Goal: Task Accomplishment & Management: Manage account settings

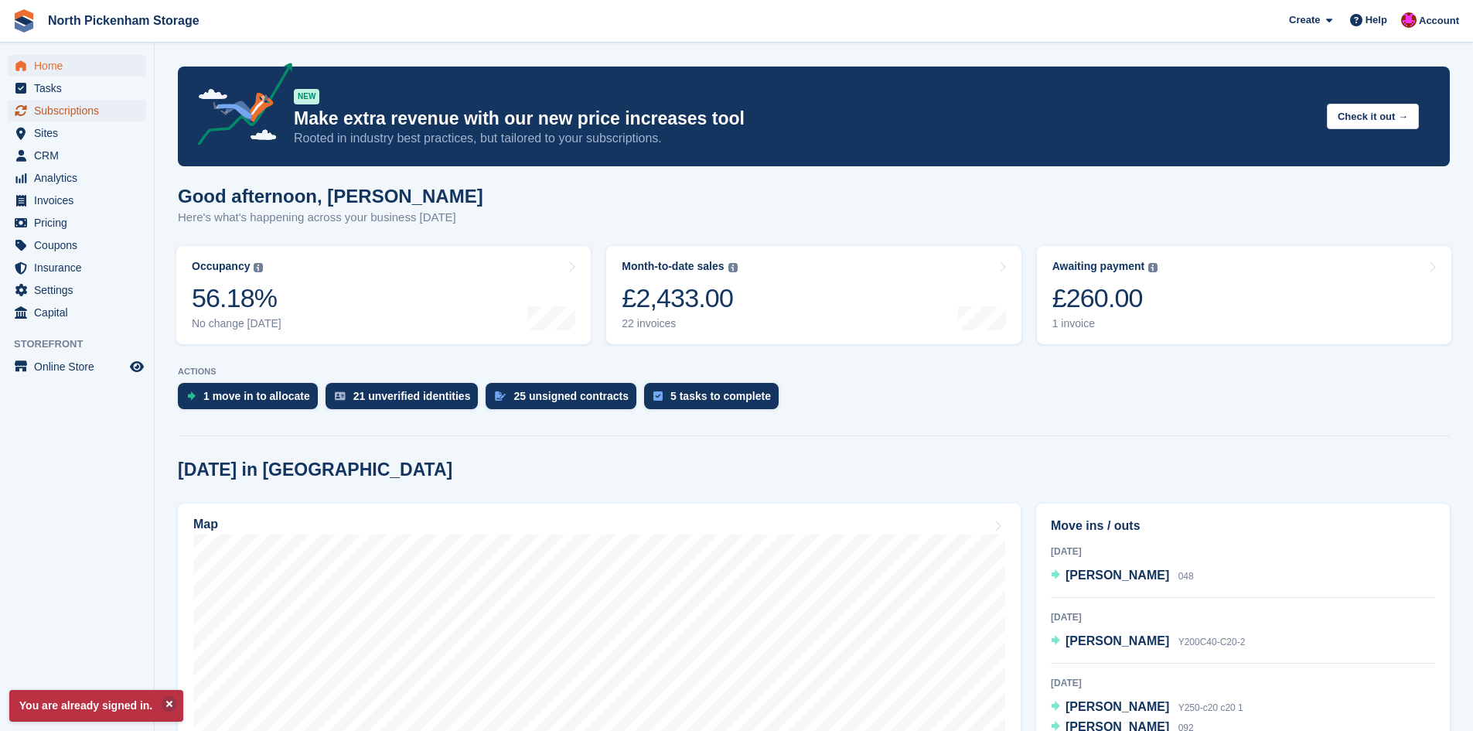
click at [62, 111] on span "Subscriptions" at bounding box center [80, 111] width 93 height 22
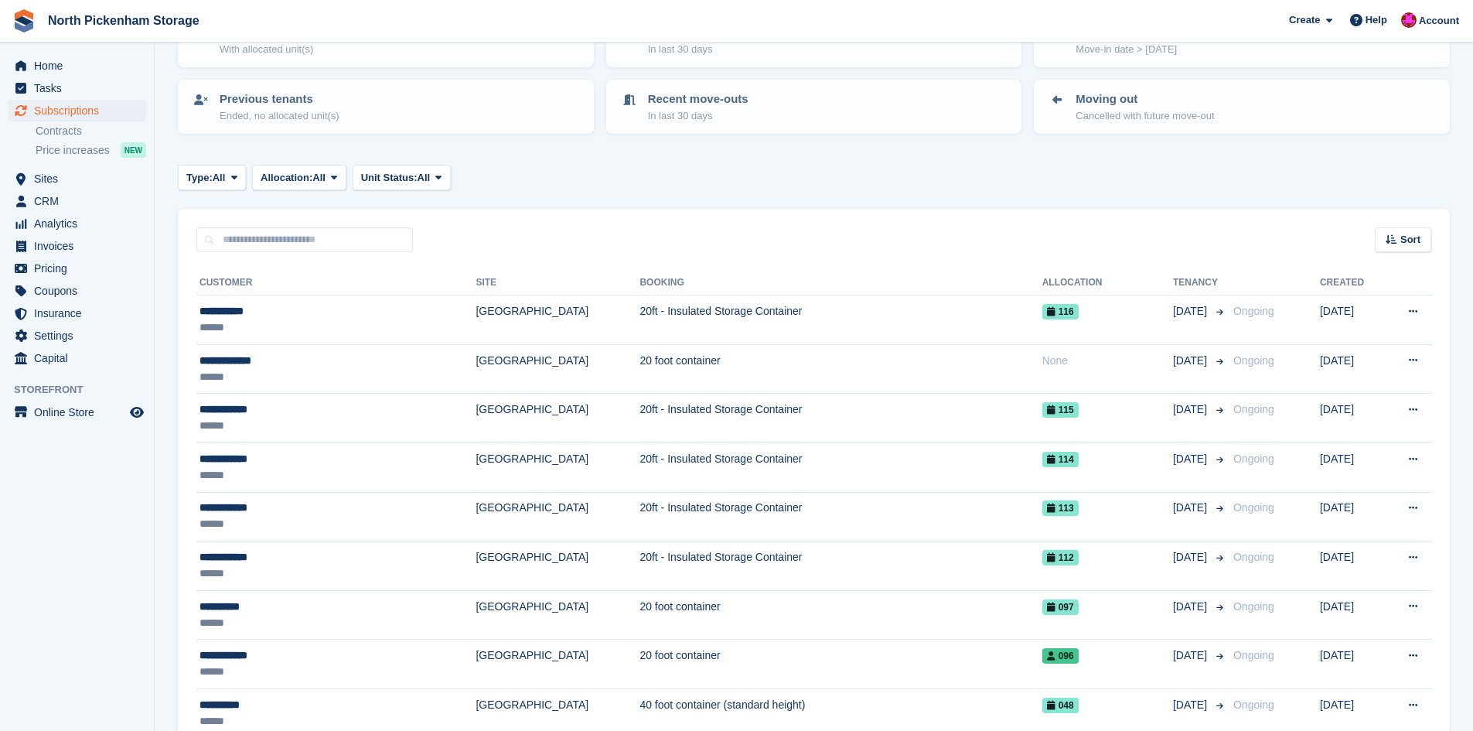
scroll to position [116, 0]
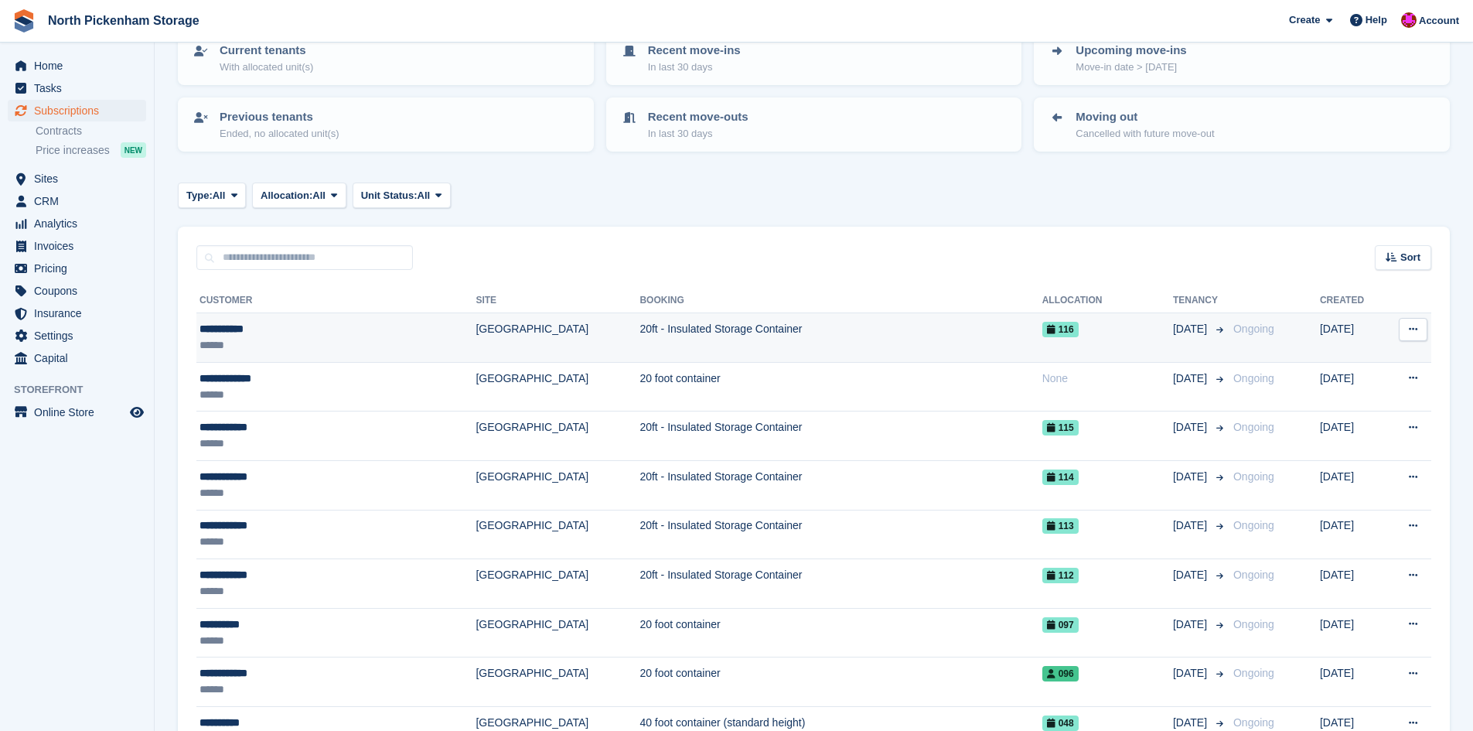
click at [256, 336] on div "**********" at bounding box center [294, 329] width 189 height 16
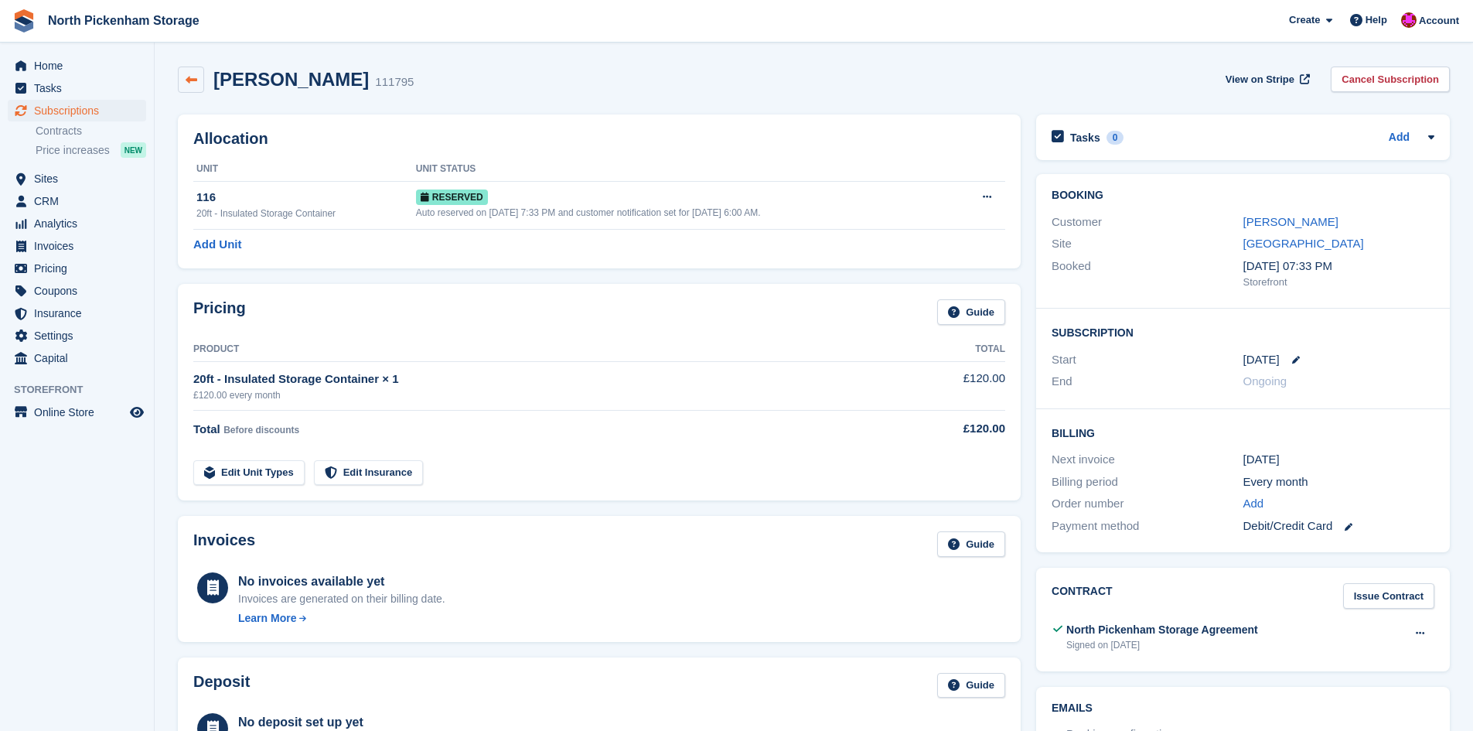
click at [184, 74] on link at bounding box center [191, 80] width 26 height 26
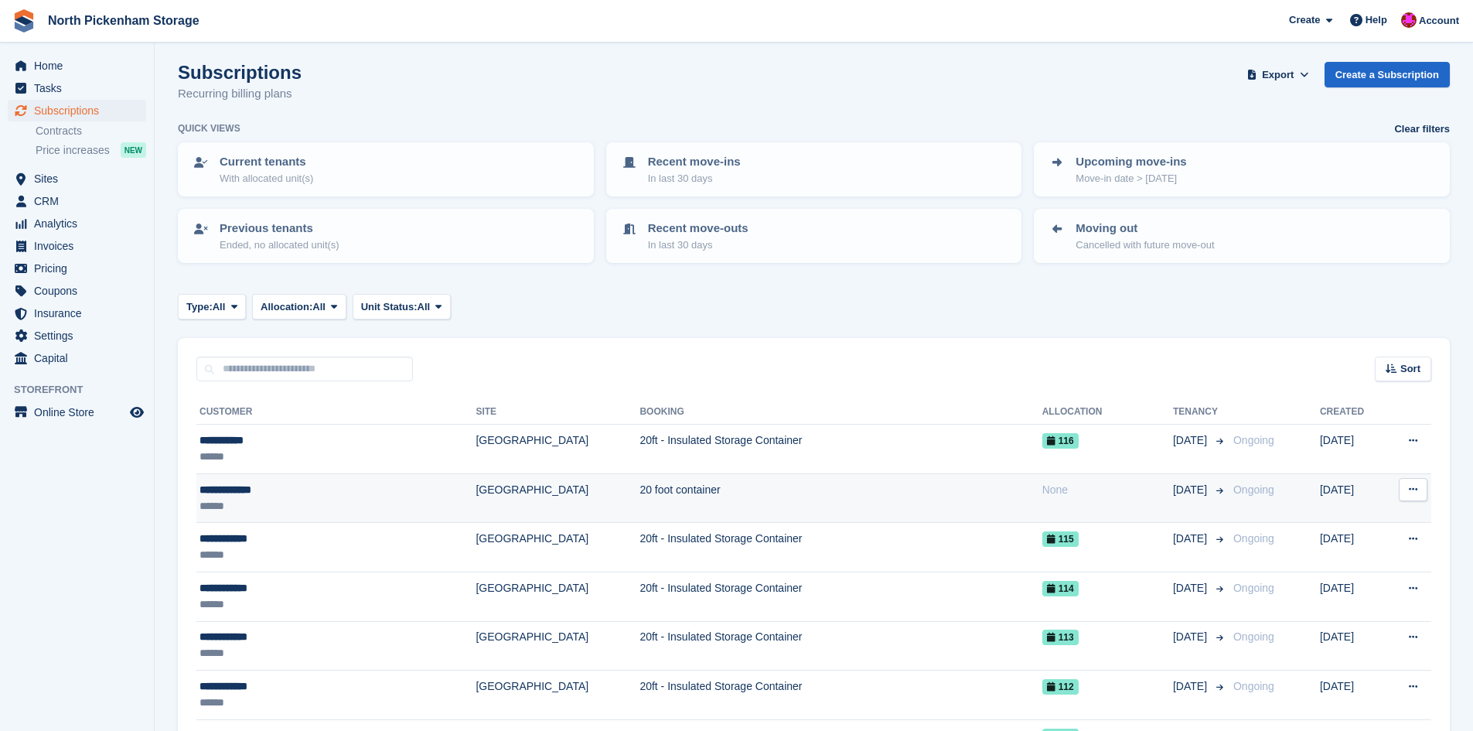
scroll to position [19, 0]
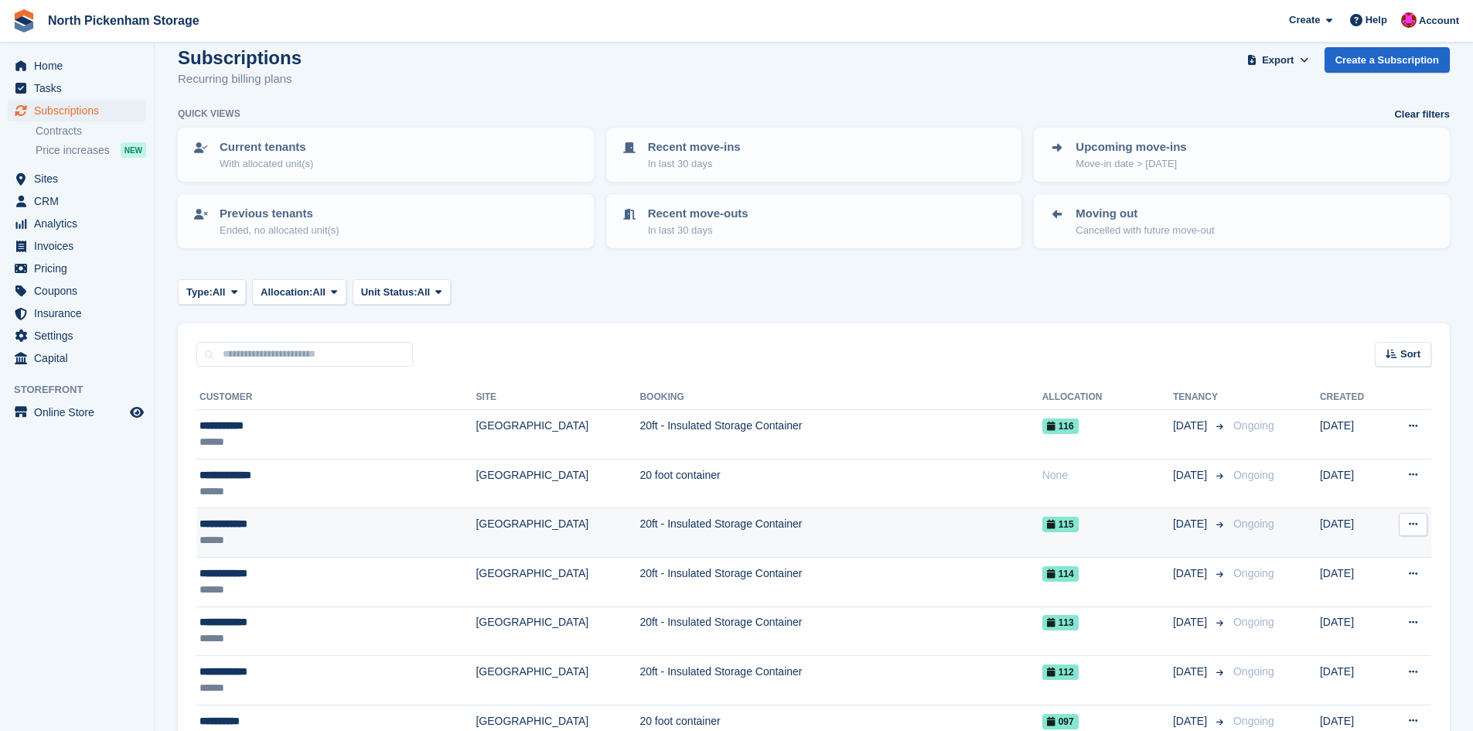
click at [670, 534] on td "20ft - Insulated Storage Container" at bounding box center [840, 532] width 402 height 49
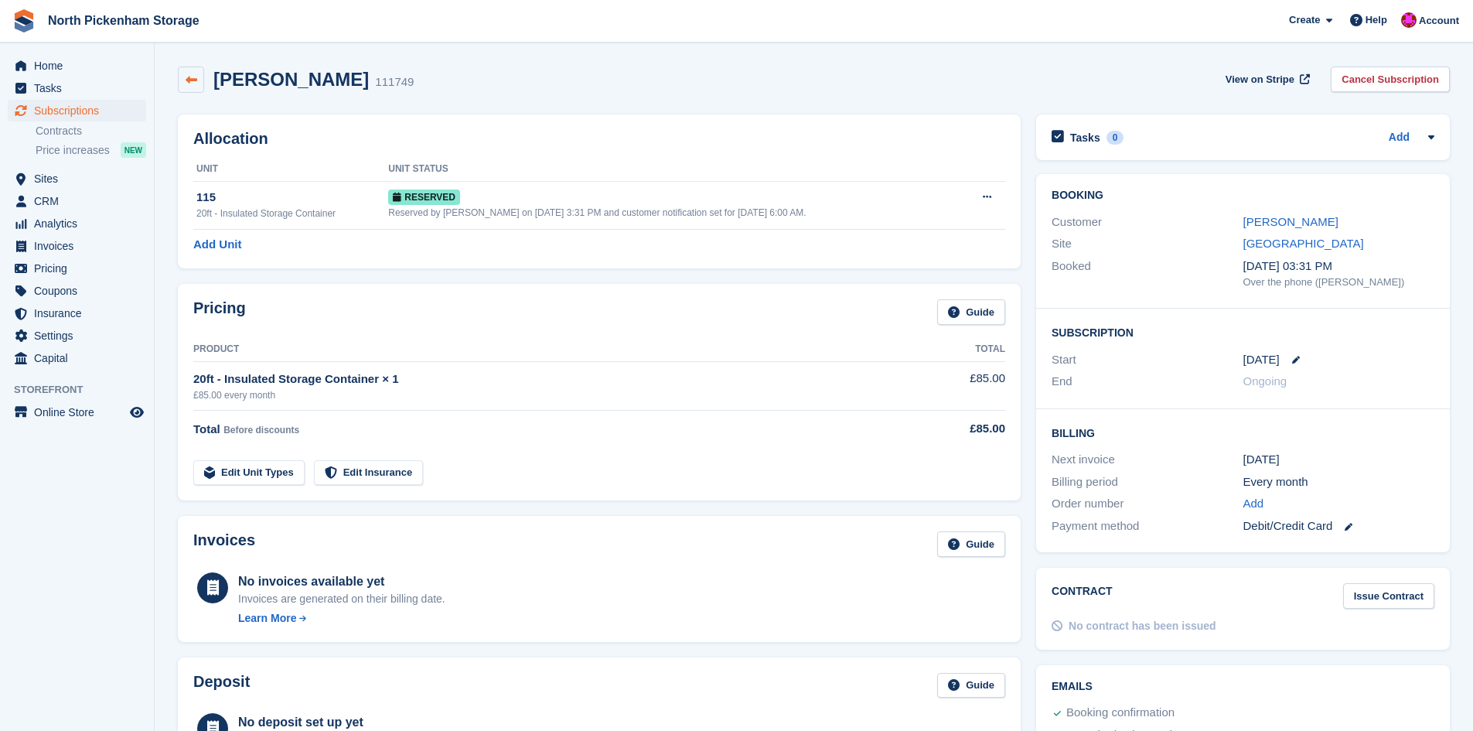
click at [200, 81] on link at bounding box center [191, 80] width 26 height 26
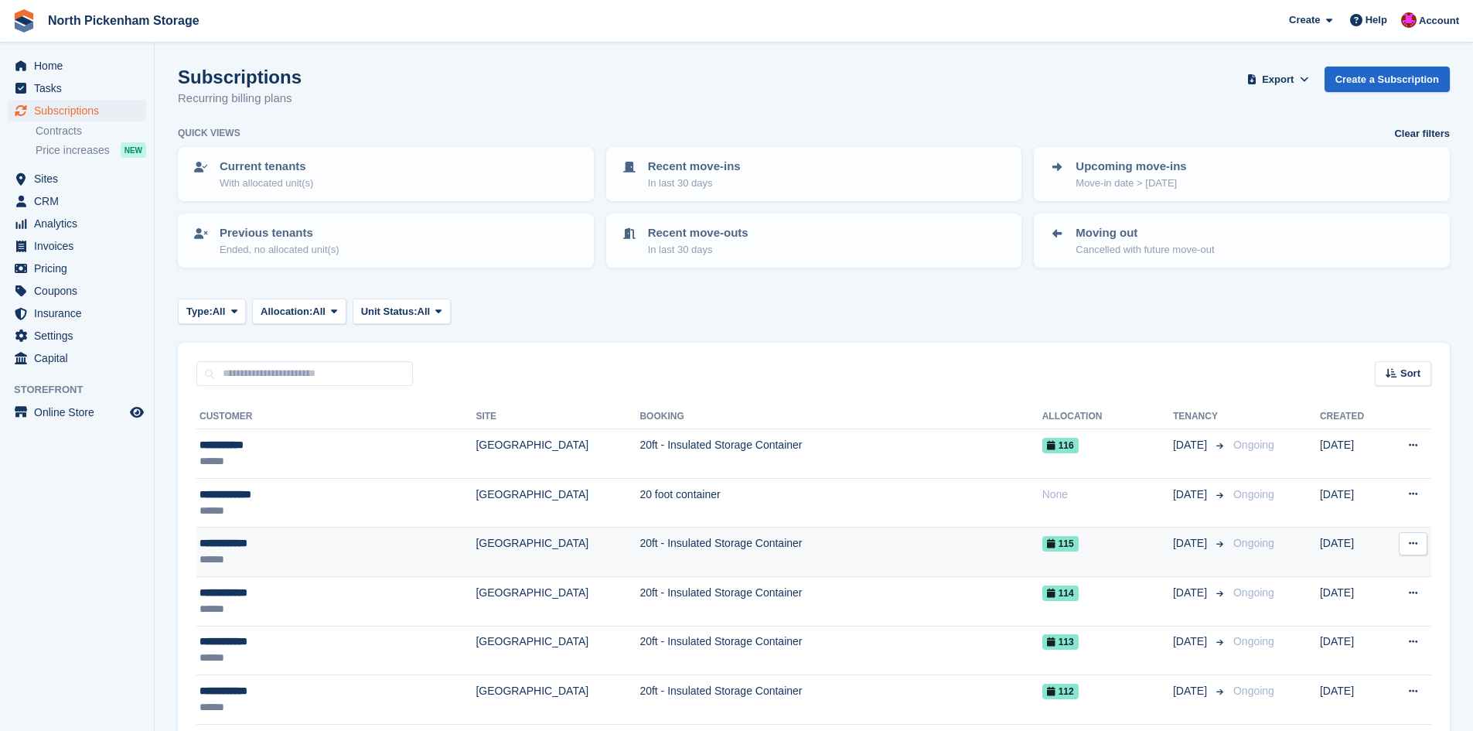
click at [705, 553] on td "20ft - Insulated Storage Container" at bounding box center [840, 551] width 402 height 49
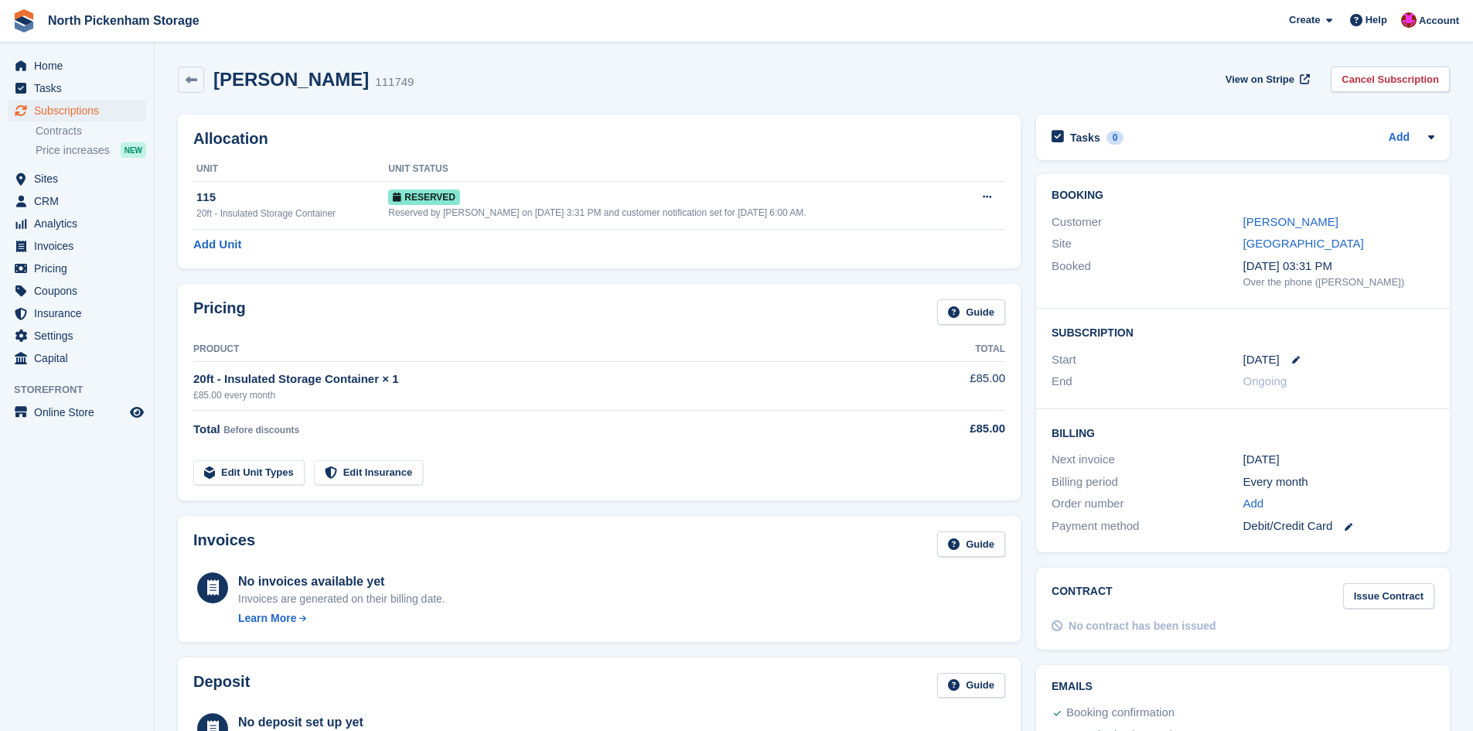
drag, startPoint x: 193, startPoint y: 395, endPoint x: 215, endPoint y: 394, distance: 21.7
click at [215, 394] on div "£85.00 every month" at bounding box center [545, 395] width 704 height 14
click at [217, 394] on div "£85.00 every month" at bounding box center [545, 395] width 704 height 14
